Goal: Transaction & Acquisition: Purchase product/service

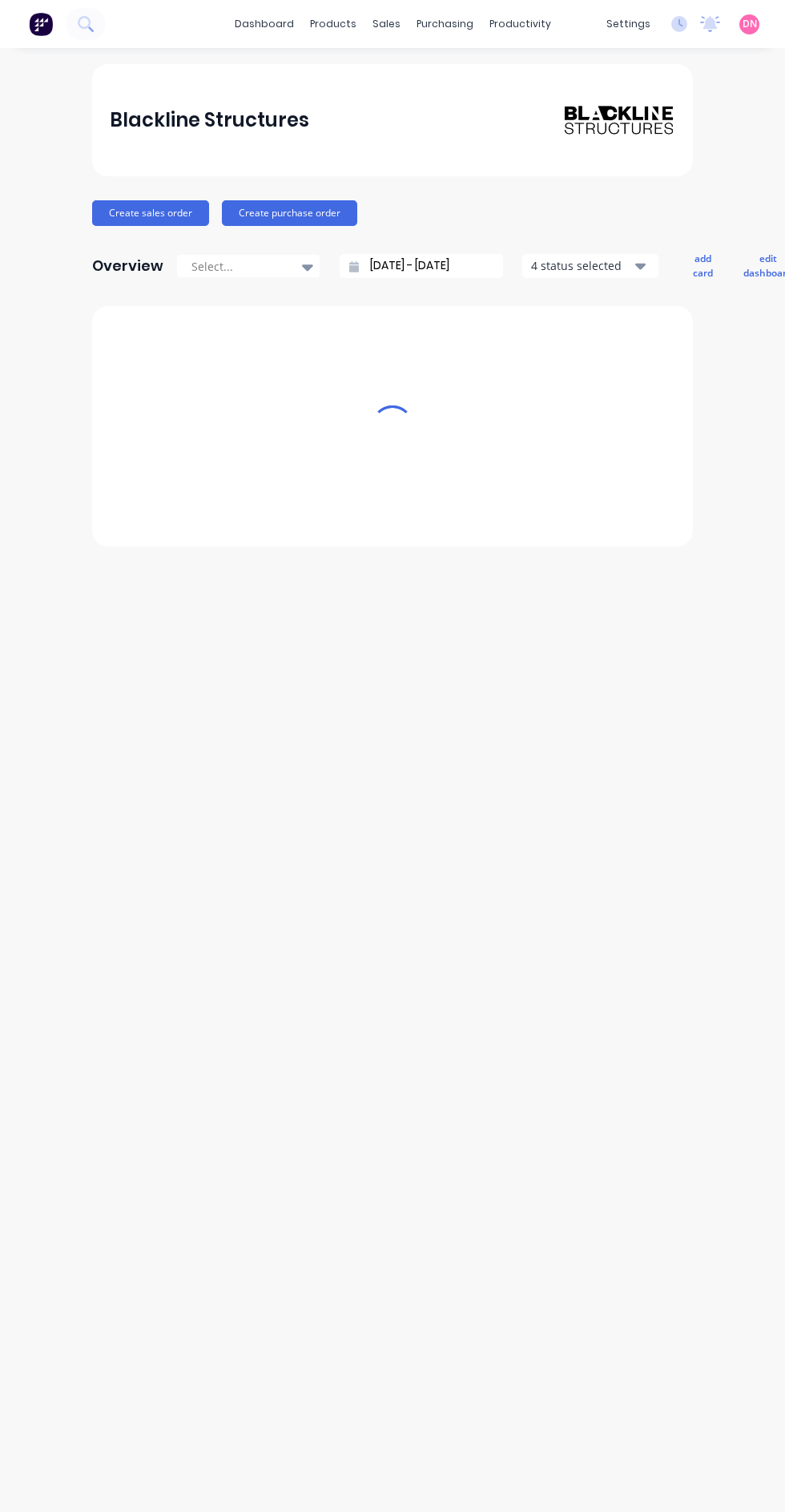
click at [454, 30] on div "purchasing" at bounding box center [445, 23] width 73 height 24
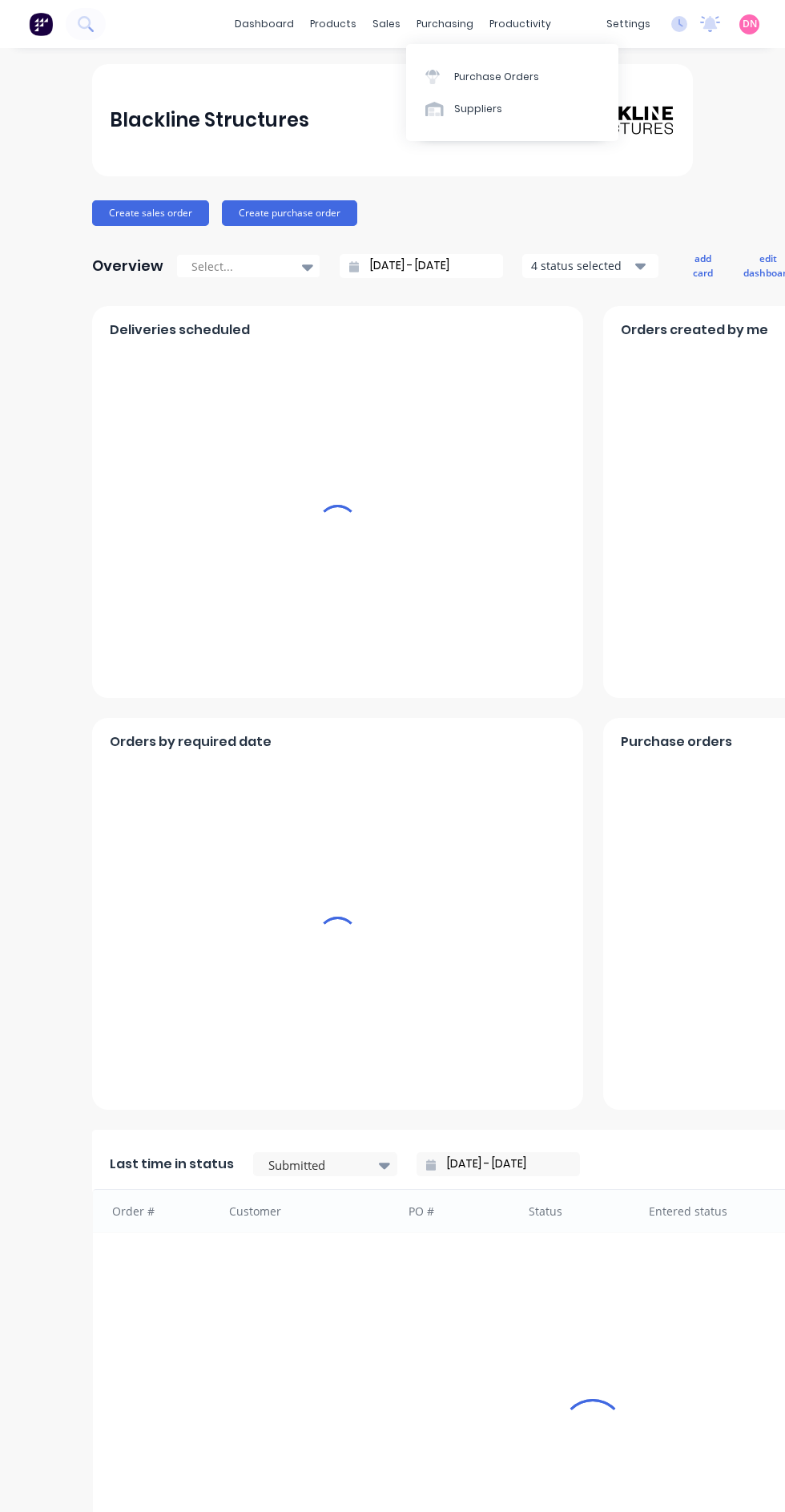
click at [551, 80] on link "Purchase Orders" at bounding box center [512, 76] width 212 height 32
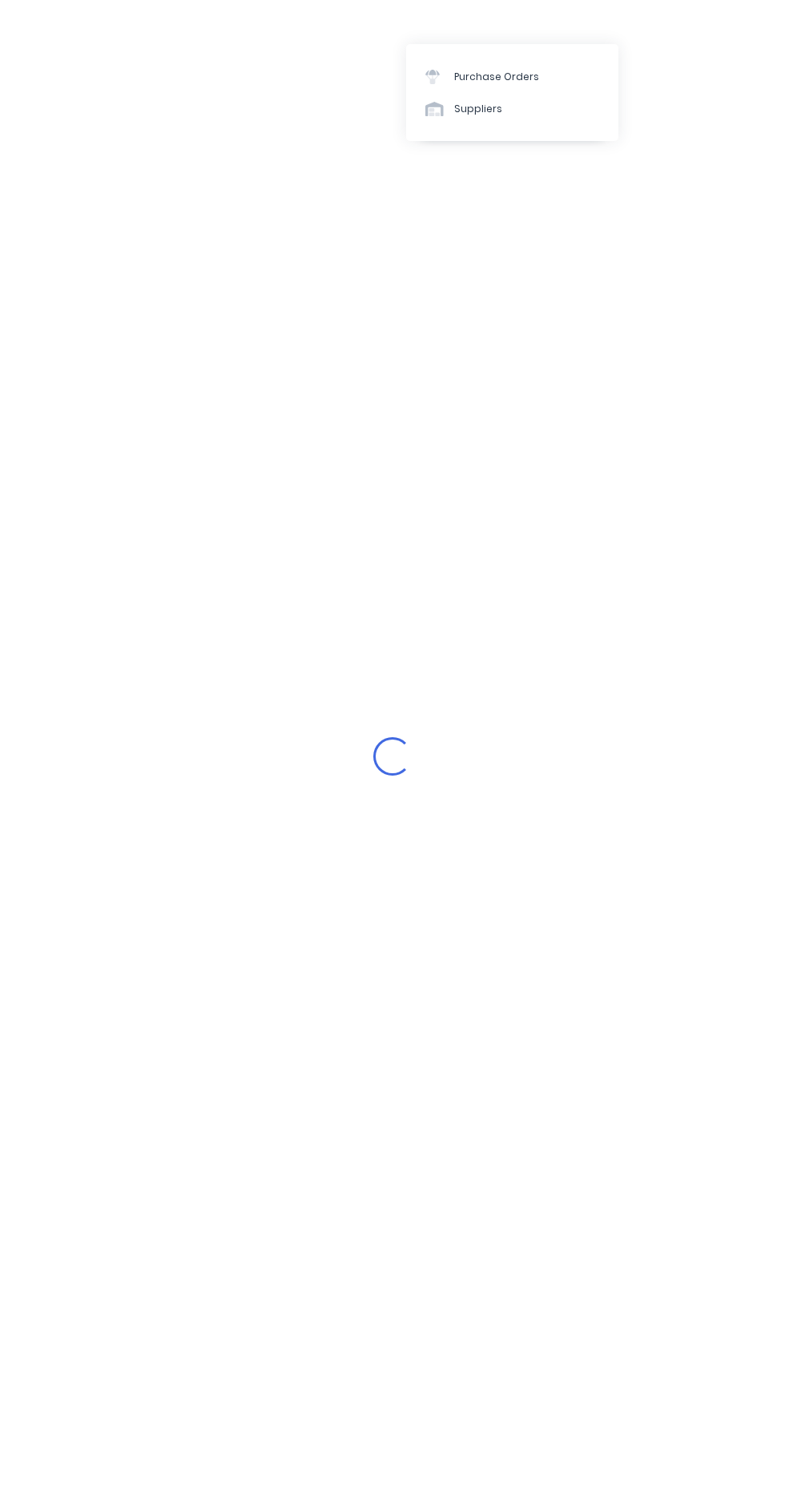
click at [564, 80] on link "Purchase Orders" at bounding box center [512, 76] width 212 height 32
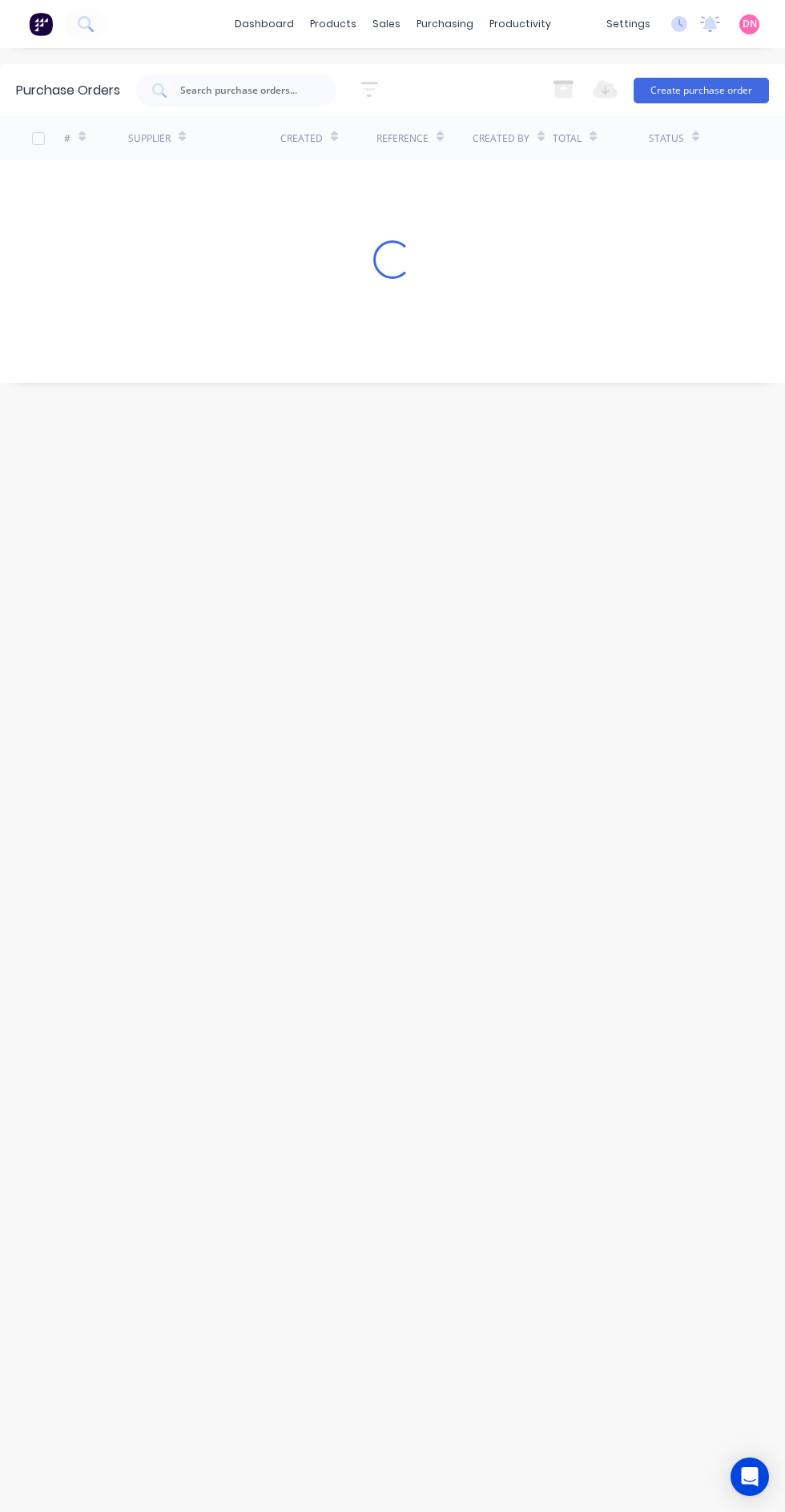
click at [728, 90] on button "Create purchase order" at bounding box center [701, 90] width 135 height 26
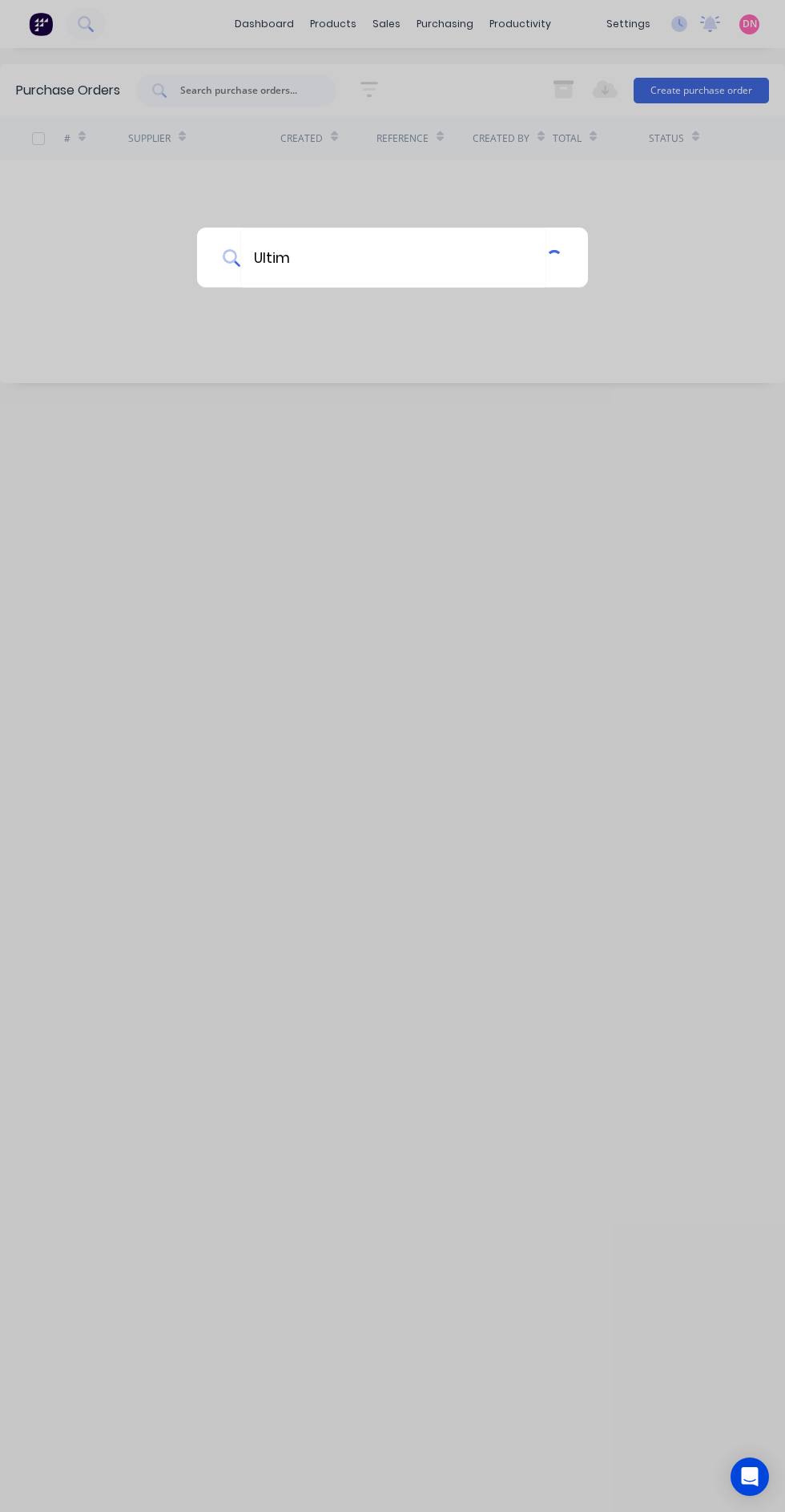
type input "Ultimate"
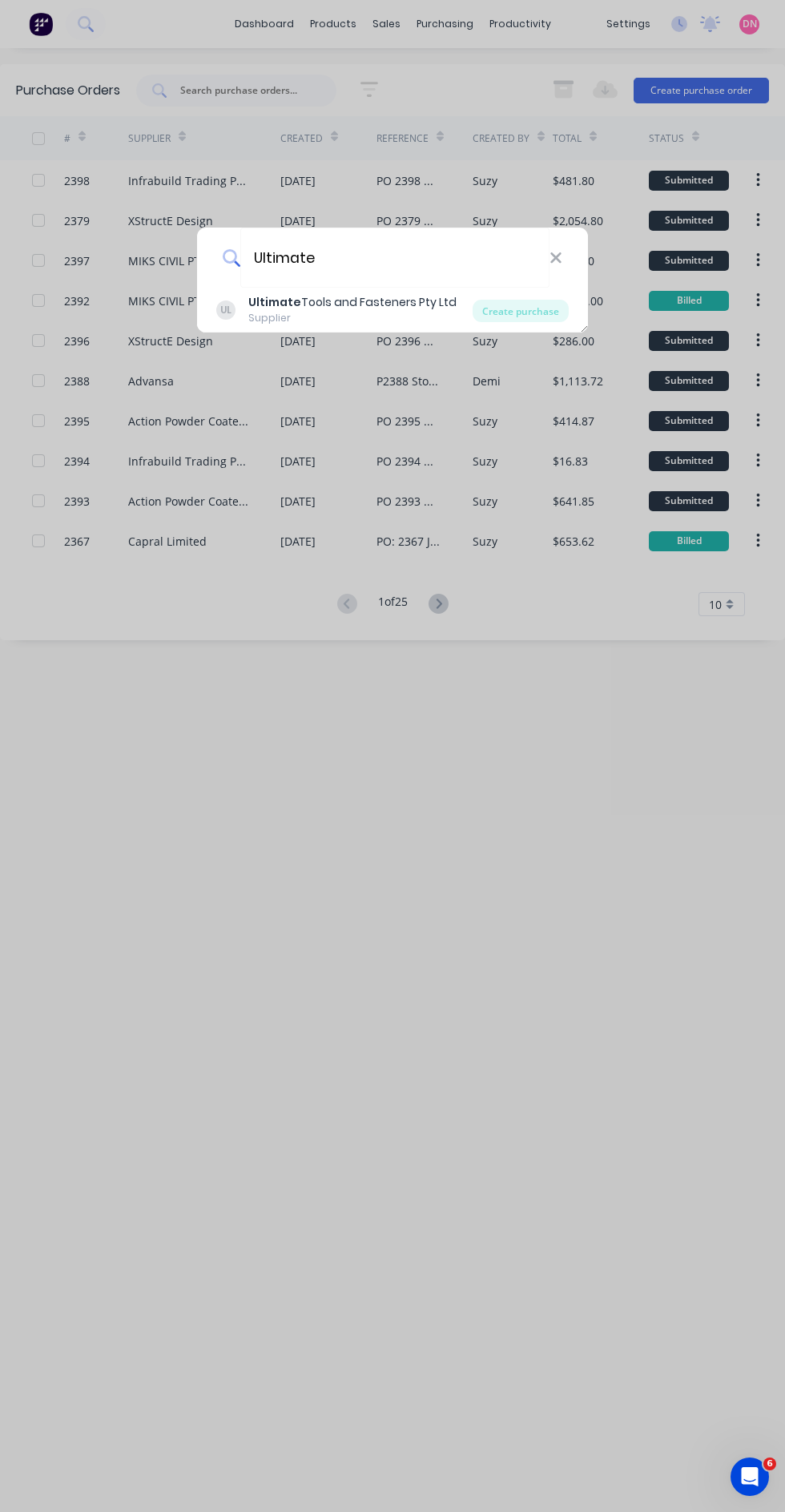
click at [533, 310] on div "Create purchase" at bounding box center [520, 311] width 96 height 22
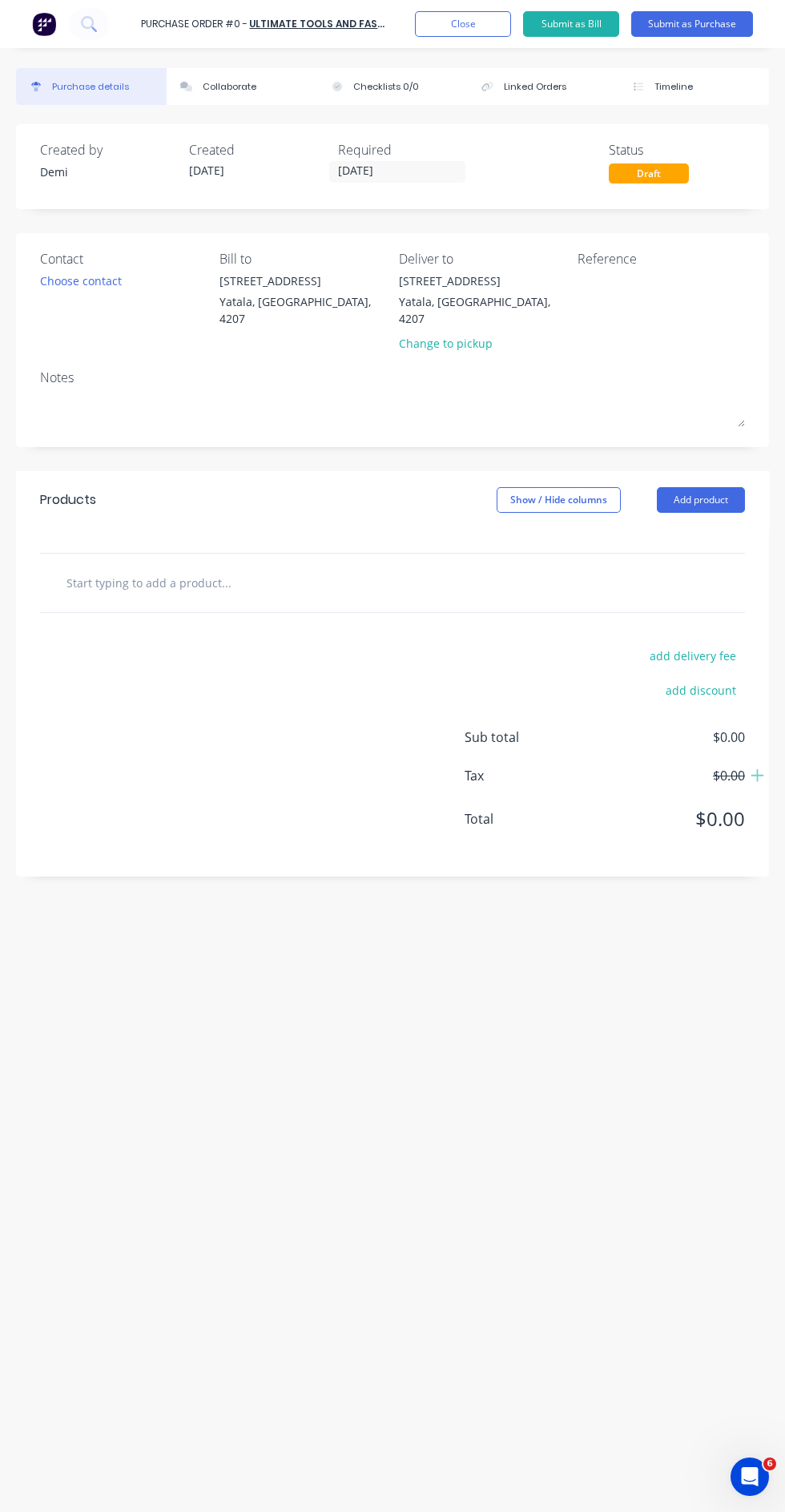
click at [302, 567] on input "text" at bounding box center [185, 583] width 241 height 32
type input "Hex"
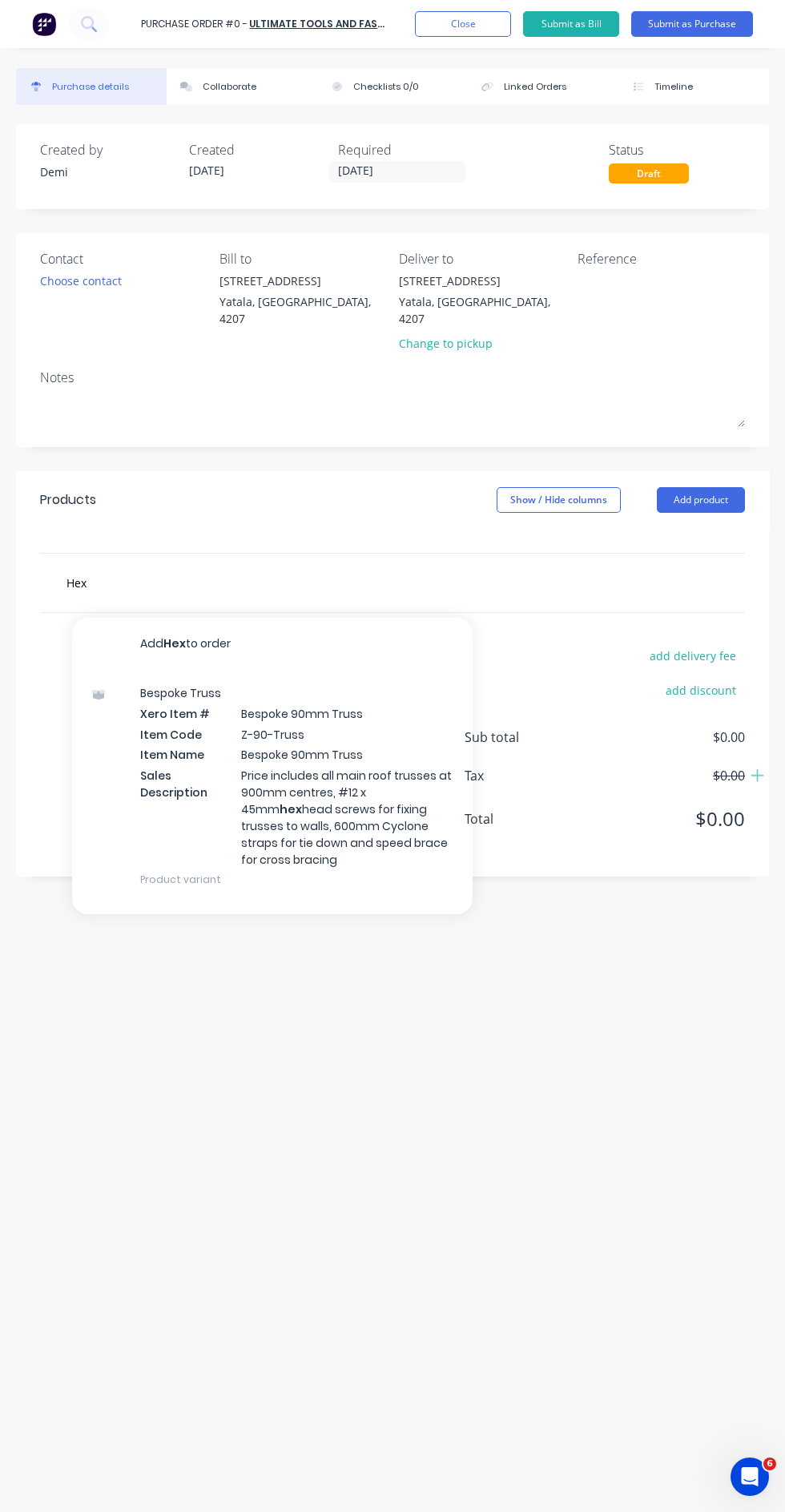
click at [372, 740] on div "Bespoke Truss Xero Item # Bespoke 90mm Truss Item Code Z-90-Truss Item Name Bes…" at bounding box center [273, 785] width 401 height 234
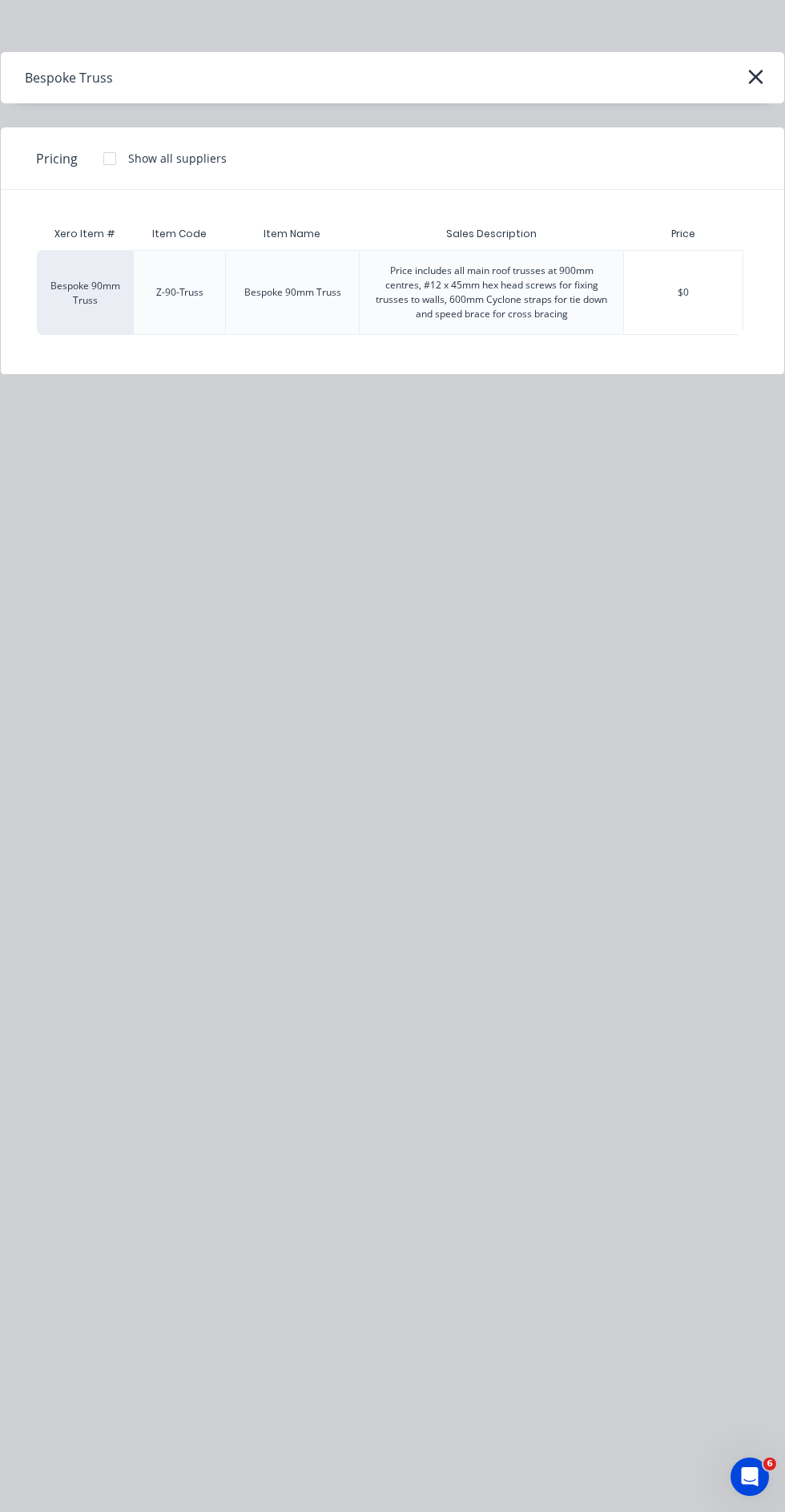
click at [681, 295] on div "$0" at bounding box center [683, 292] width 118 height 83
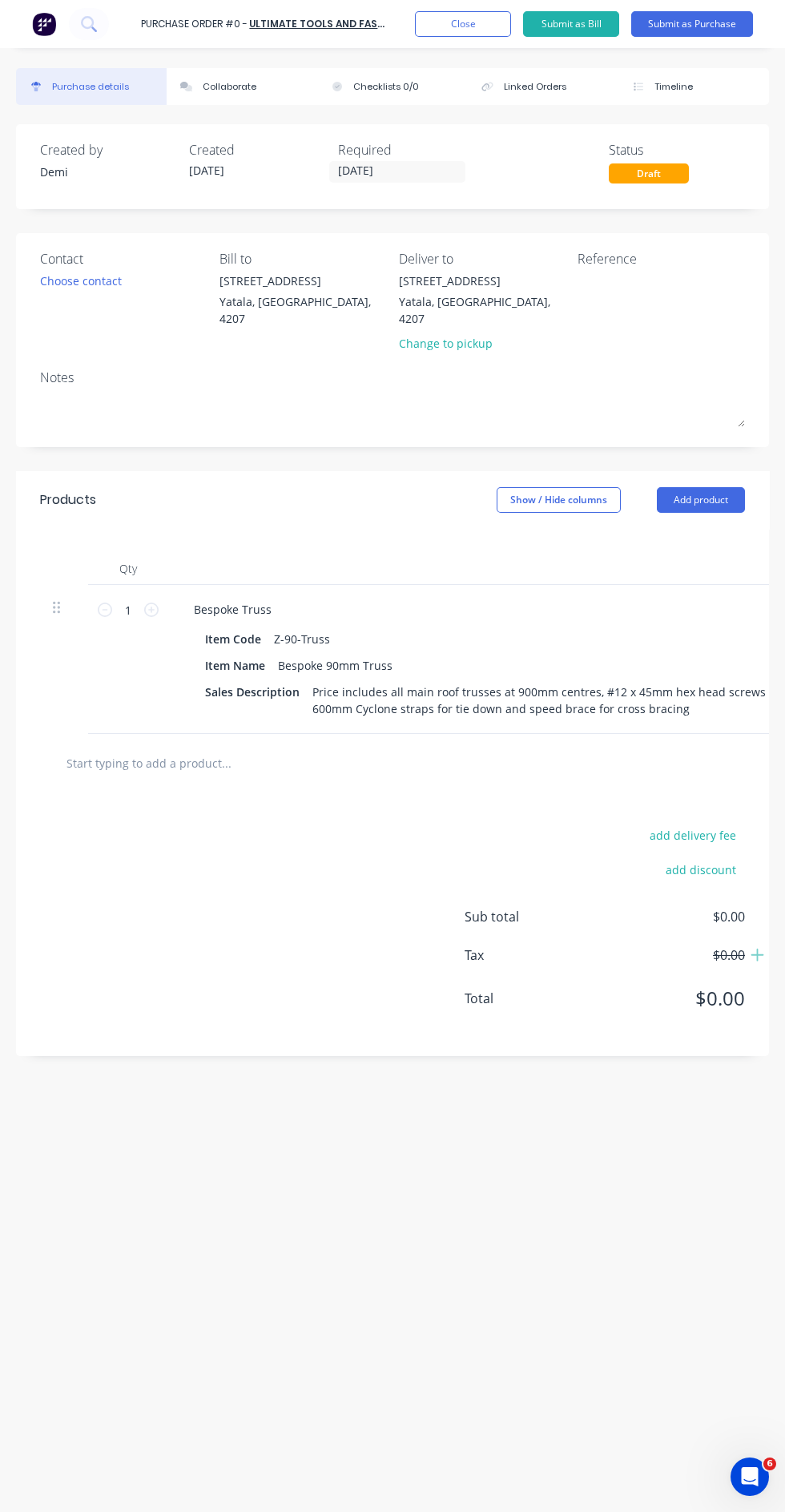
click at [690, 298] on textarea at bounding box center [657, 290] width 160 height 36
click at [491, 30] on button "Close" at bounding box center [463, 24] width 96 height 26
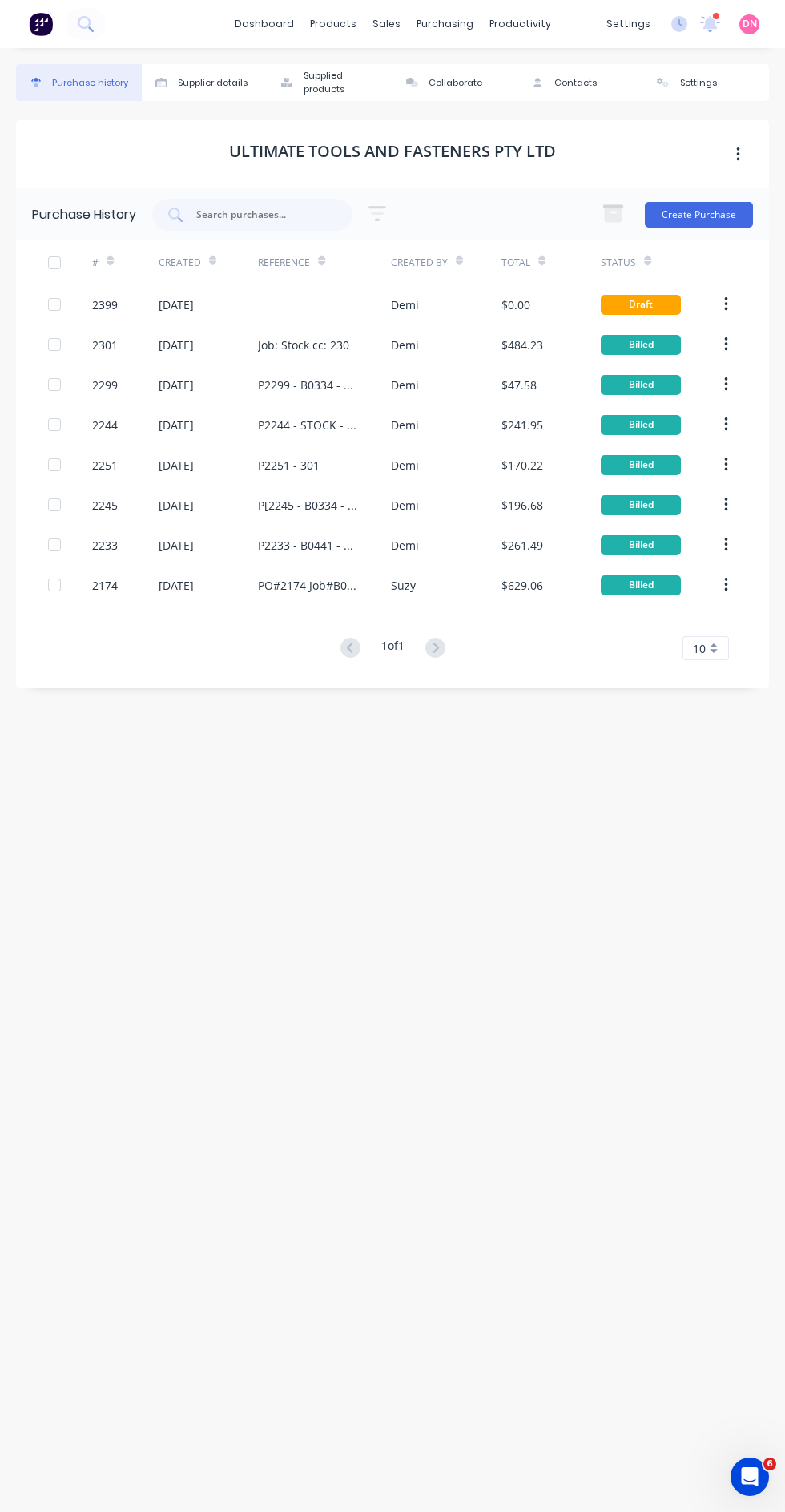
click at [709, 207] on button "Create Purchase" at bounding box center [699, 215] width 108 height 26
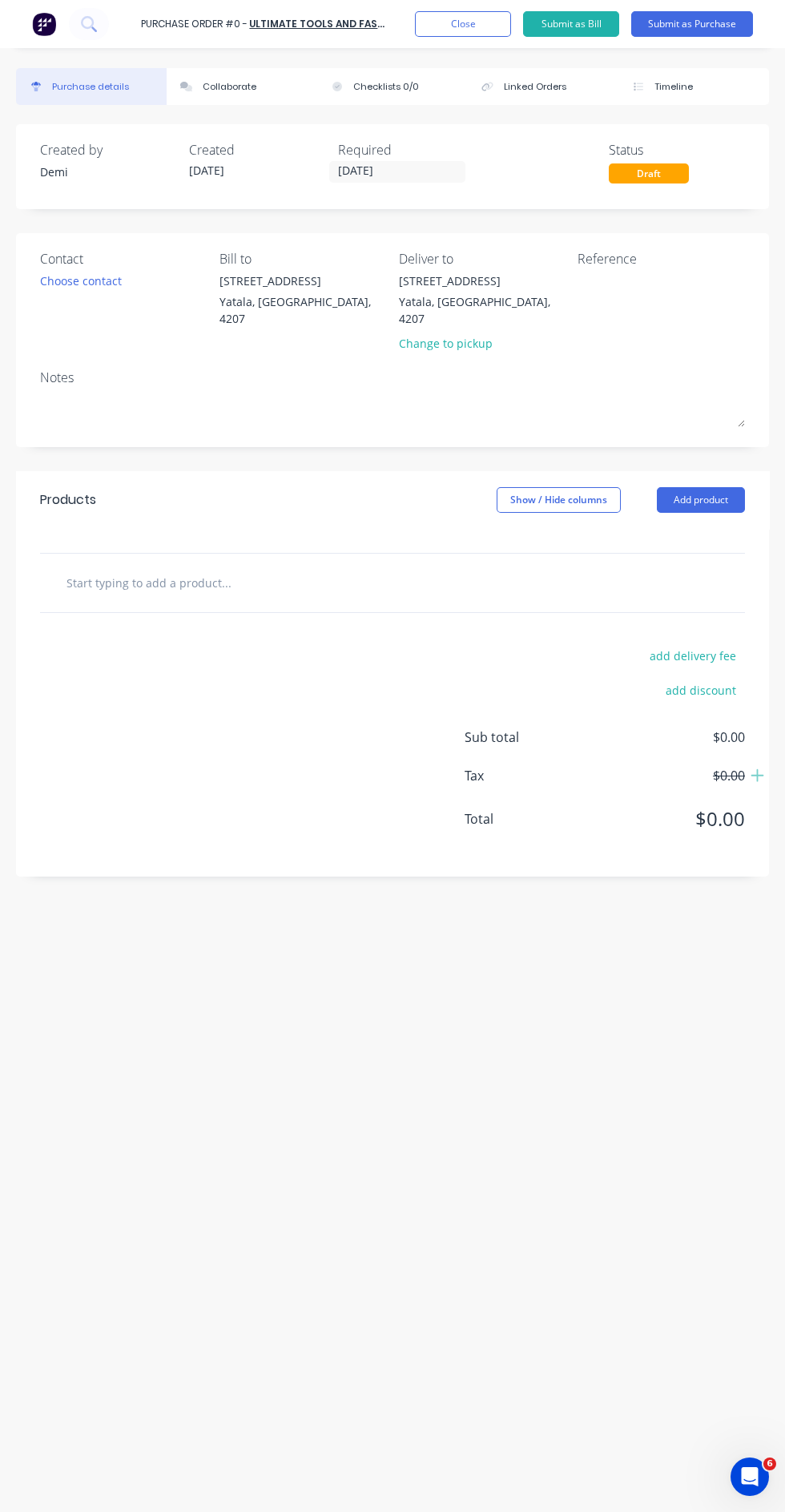
click at [487, 12] on button "Close" at bounding box center [463, 24] width 96 height 26
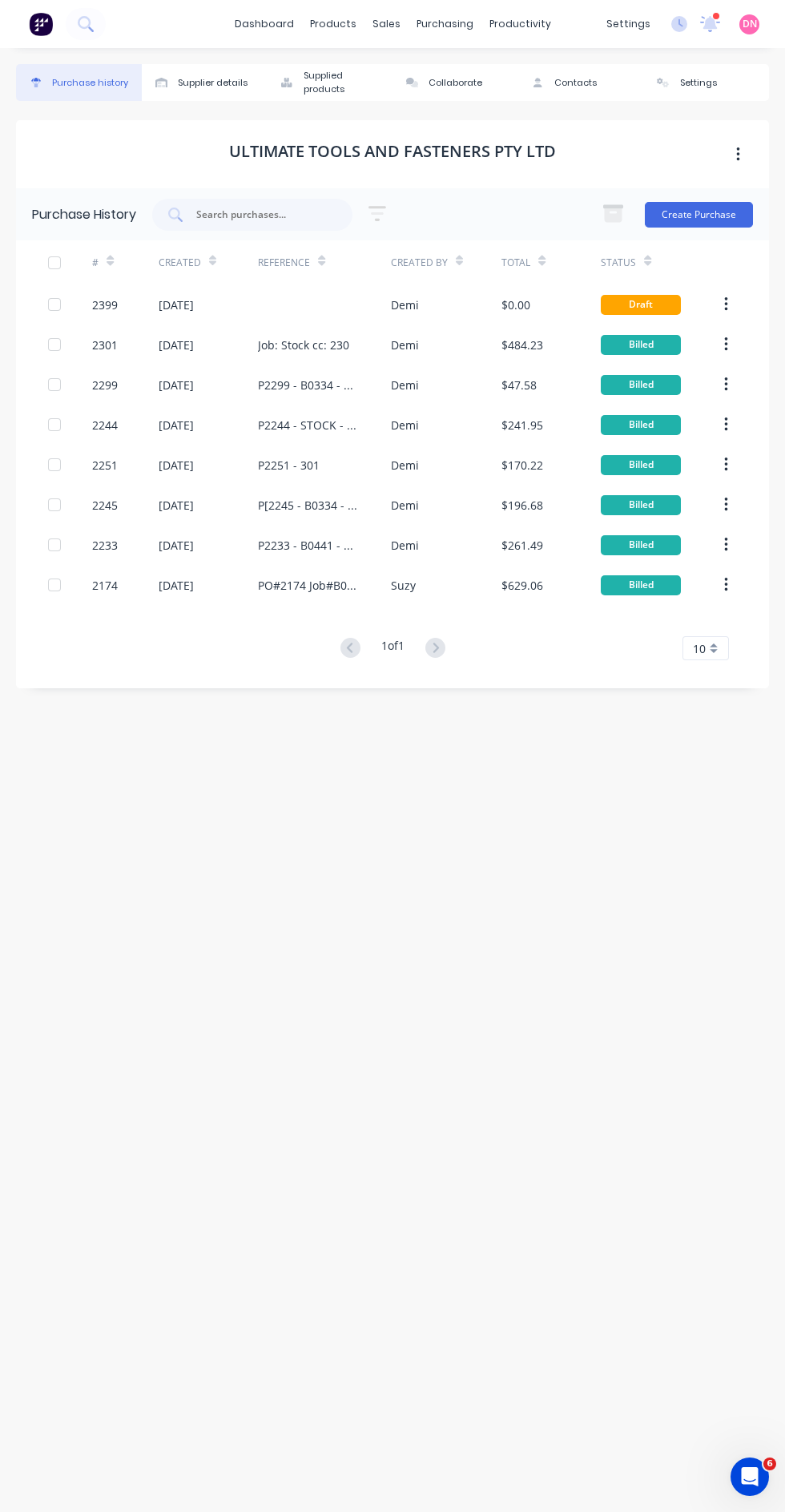
click at [462, 13] on div "purchasing" at bounding box center [445, 23] width 73 height 24
click at [559, 60] on link "Purchase Orders" at bounding box center [512, 76] width 212 height 32
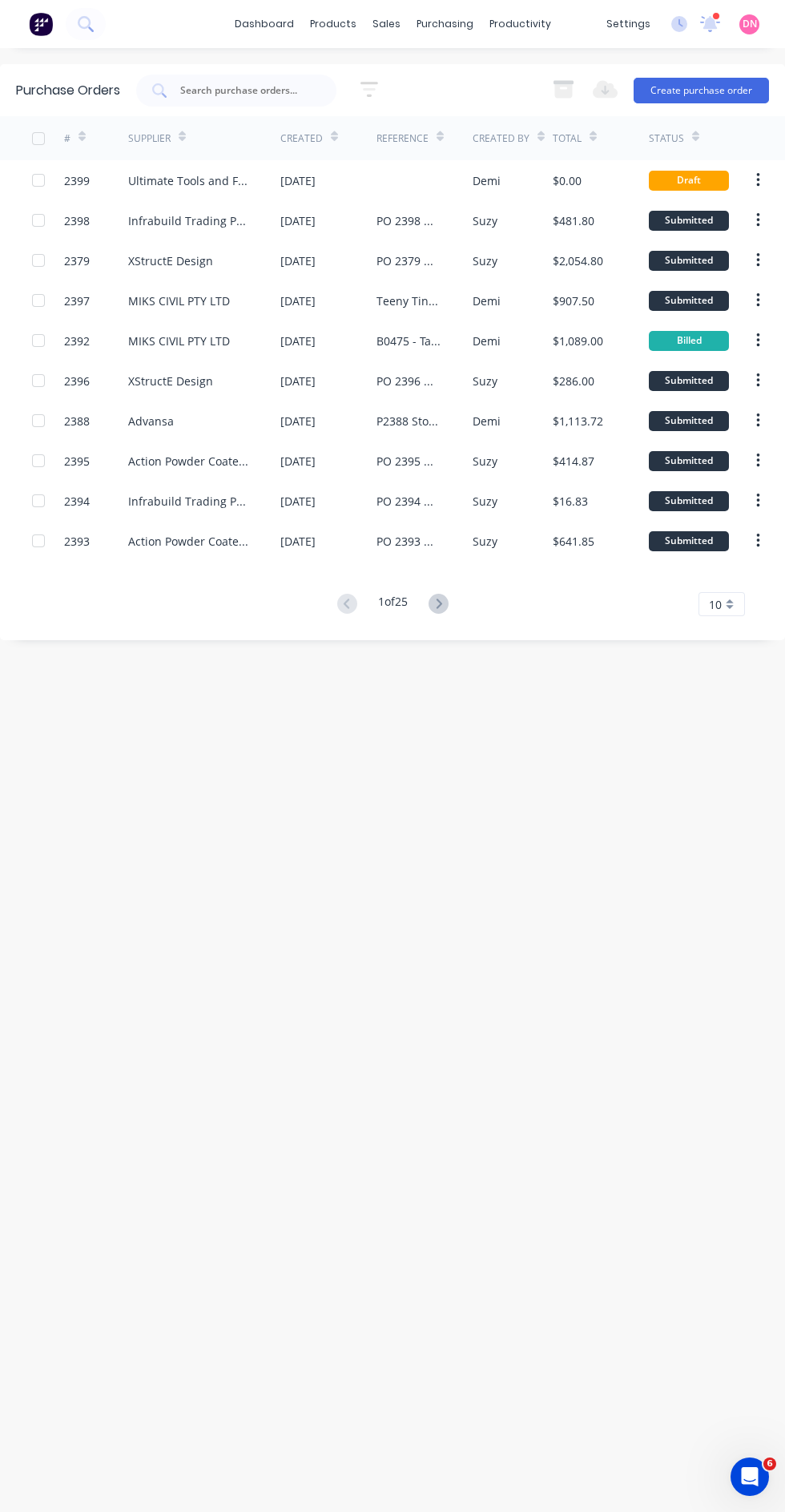
click at [298, 82] on input "text" at bounding box center [245, 90] width 133 height 16
type input "Konne"
click at [719, 91] on button "Create purchase order" at bounding box center [701, 90] width 135 height 26
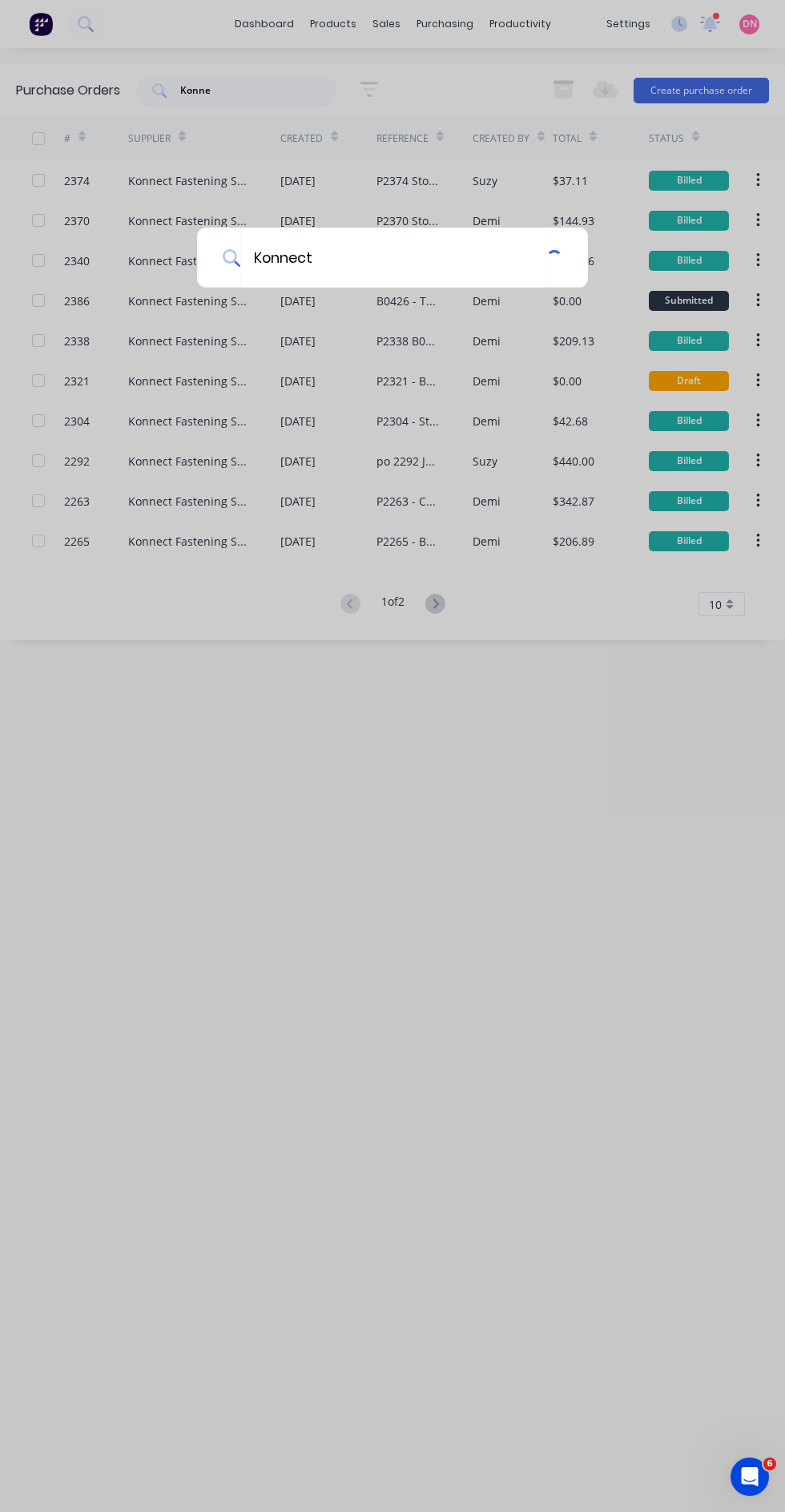
type input "Konnect"
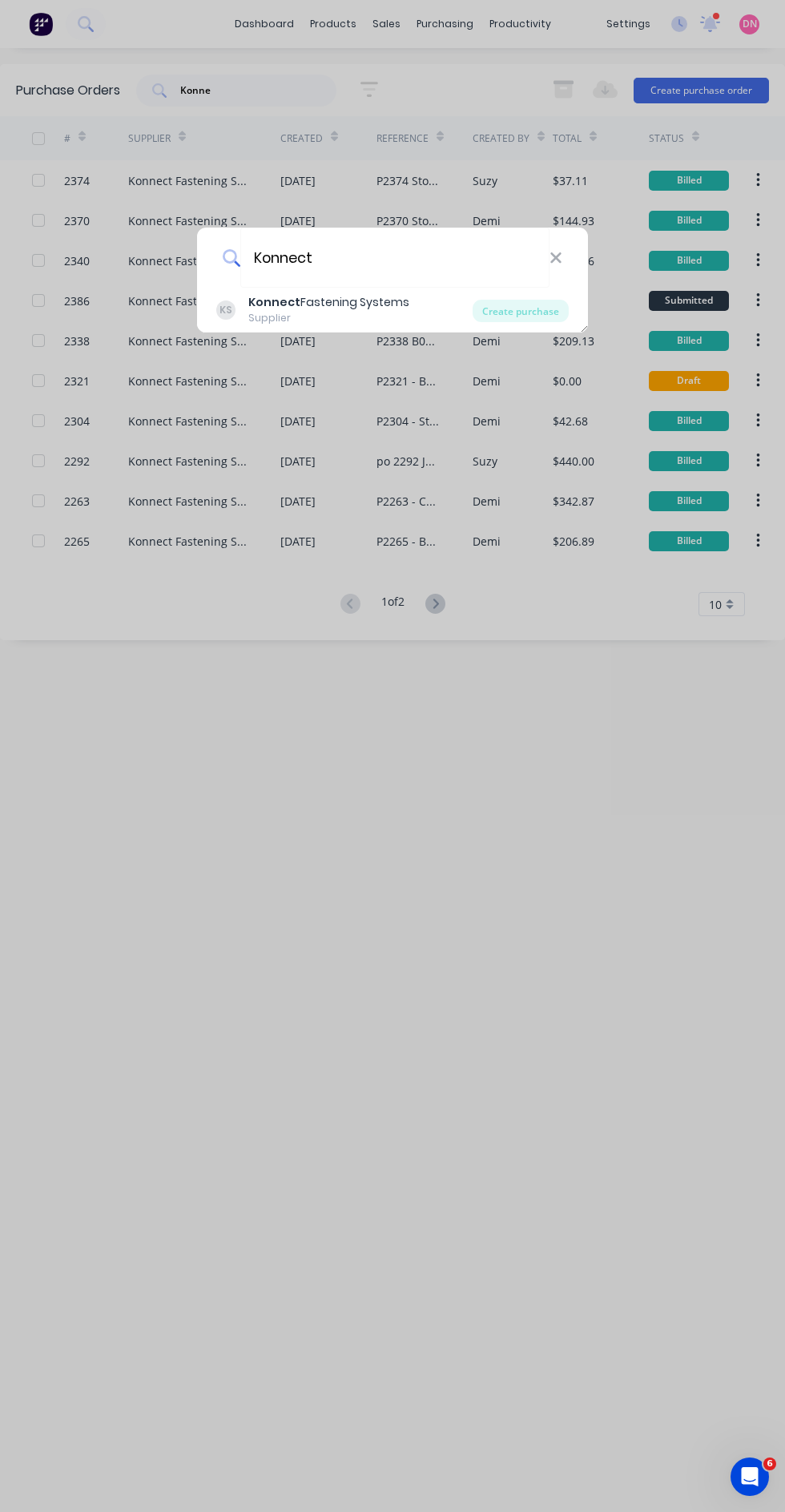
click at [554, 309] on div "Create purchase" at bounding box center [520, 311] width 96 height 22
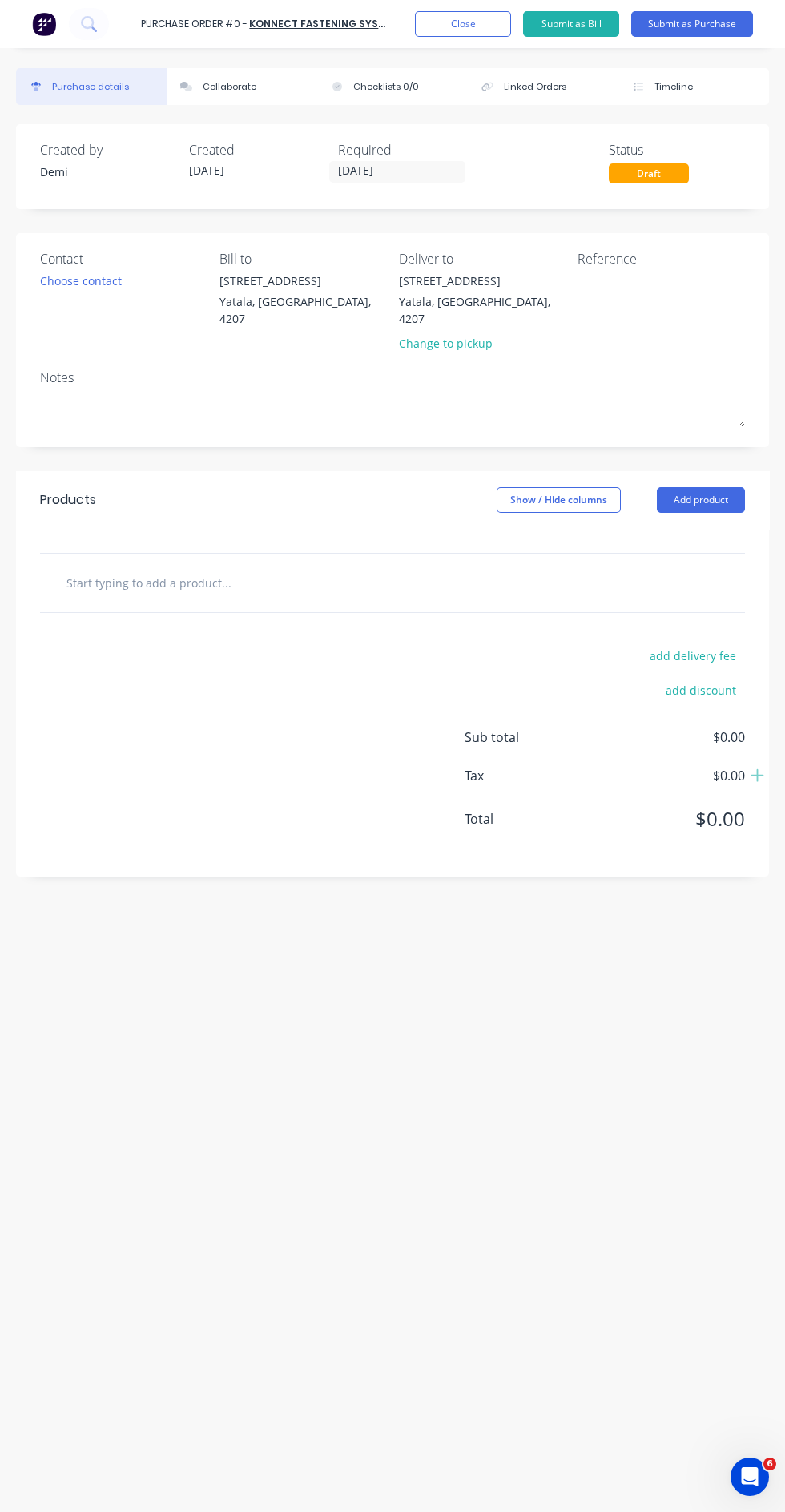
click at [345, 568] on div at bounding box center [253, 583] width 401 height 32
click at [193, 567] on input "text" at bounding box center [185, 583] width 241 height 32
type input "N"
type input "But"
click at [404, 622] on button "Add But to order" at bounding box center [273, 643] width 401 height 51
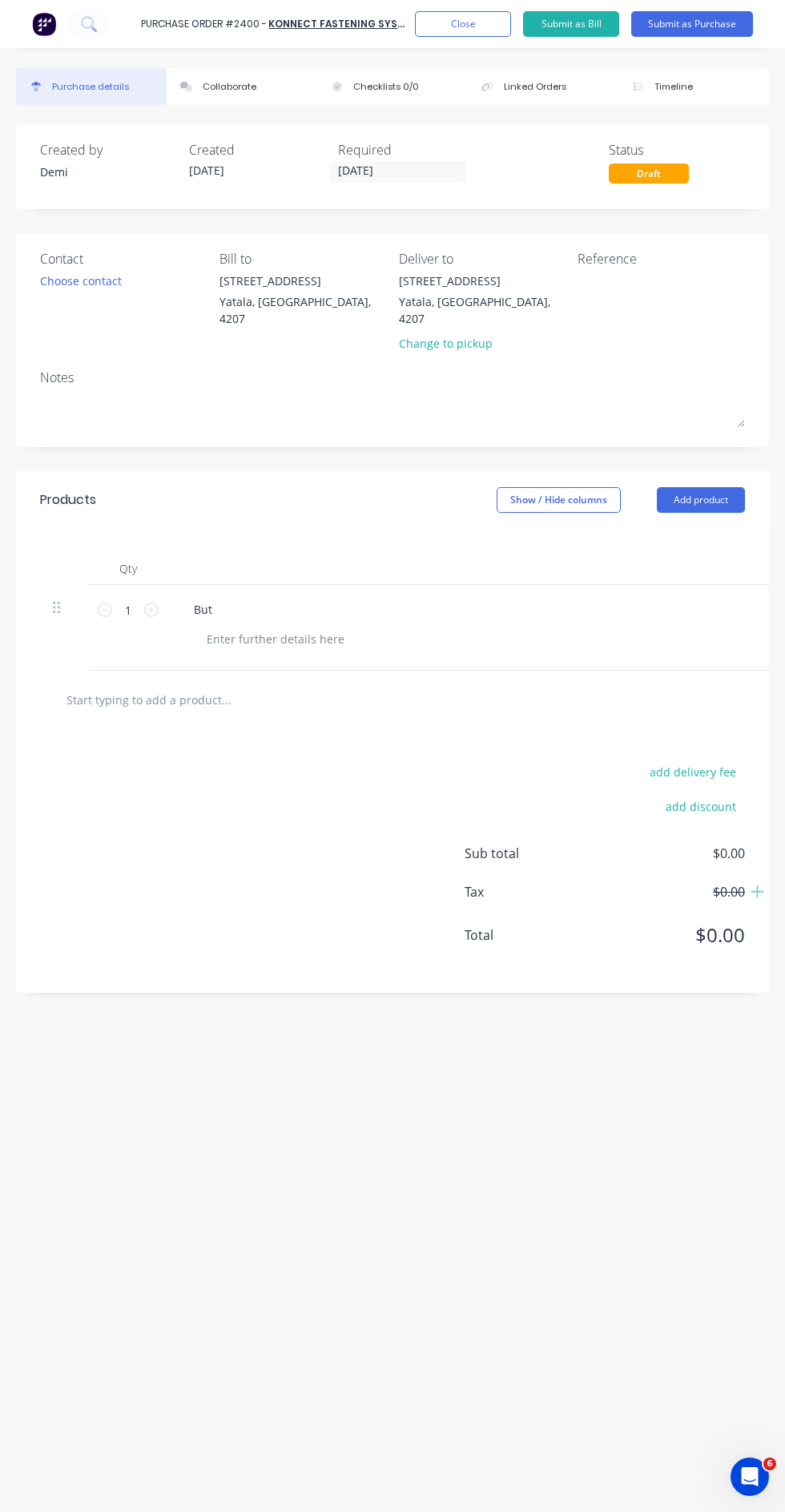
scroll to position [19, 0]
